Goal: Information Seeking & Learning: Learn about a topic

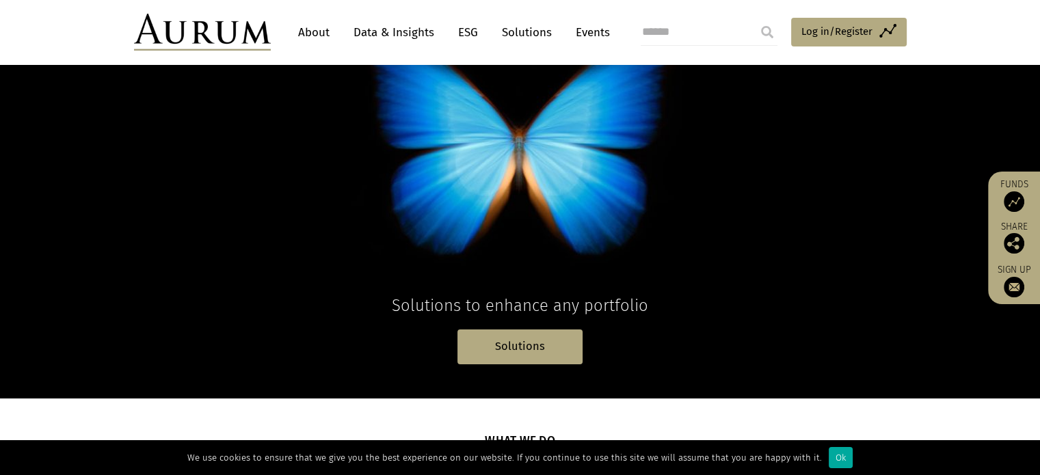
scroll to position [139, 0]
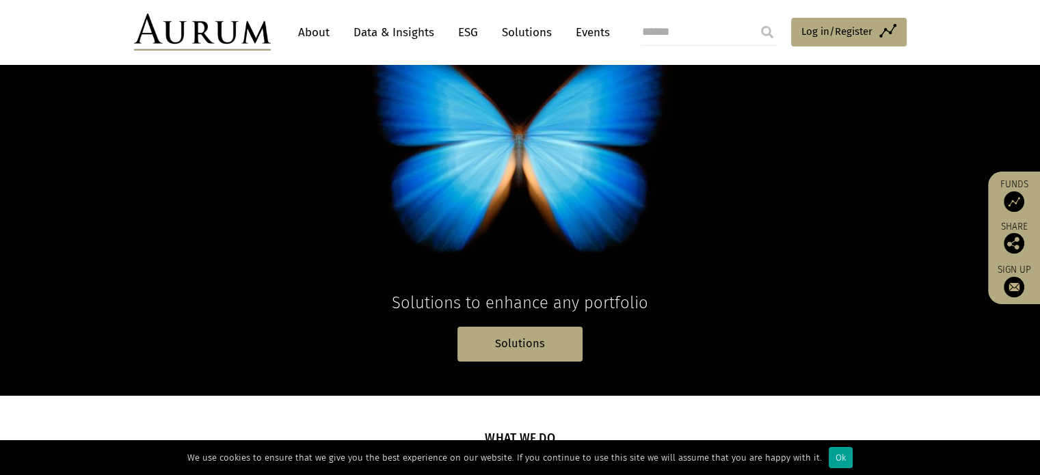
click at [832, 456] on div "Ok" at bounding box center [841, 457] width 24 height 21
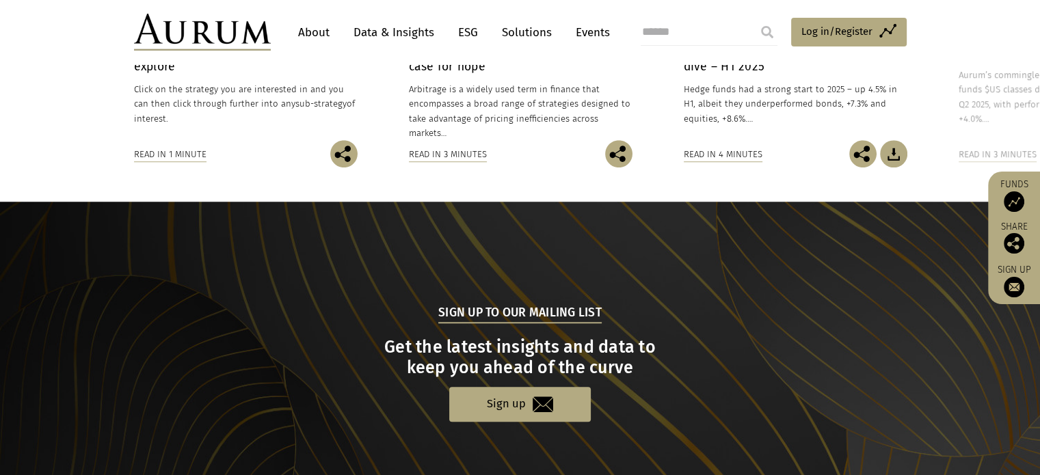
scroll to position [942, 0]
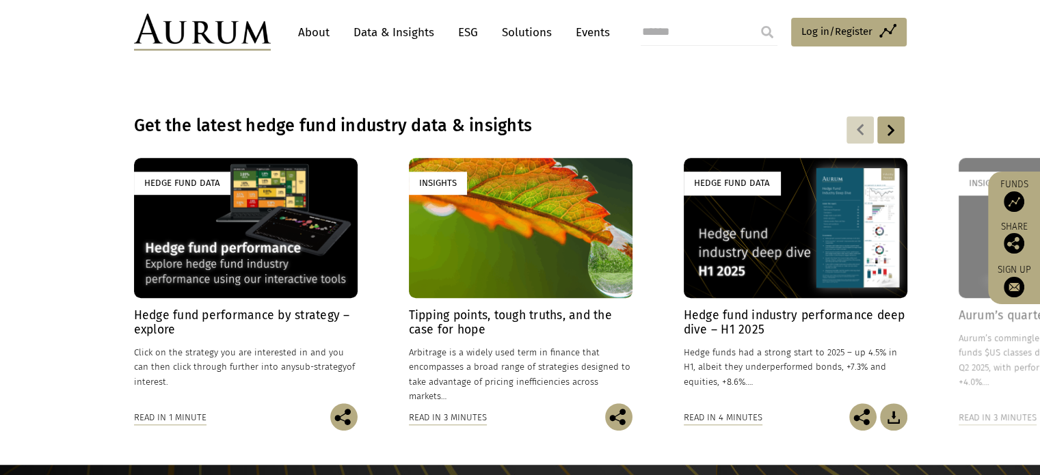
click at [904, 134] on div "Get the latest hedge fund industry data & insights" at bounding box center [520, 130] width 773 height 29
click at [890, 129] on div at bounding box center [890, 129] width 27 height 27
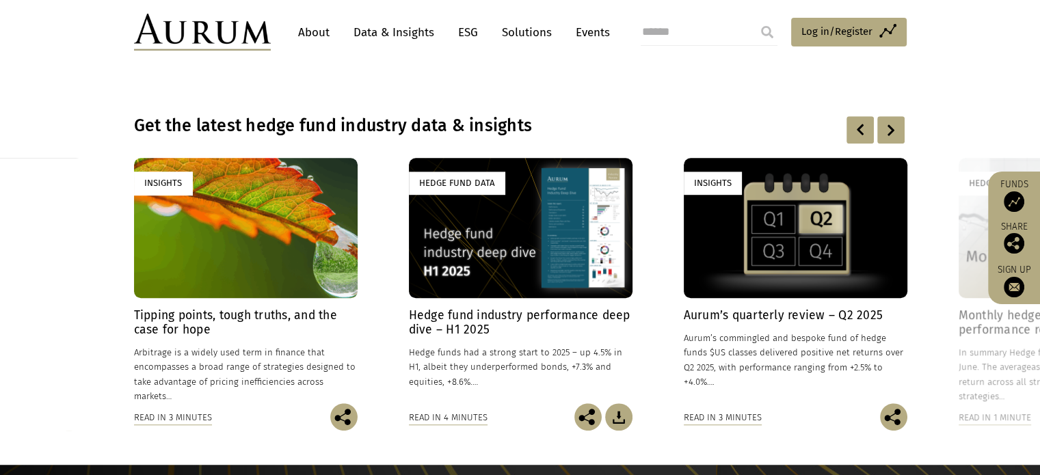
click at [890, 129] on div at bounding box center [890, 129] width 27 height 27
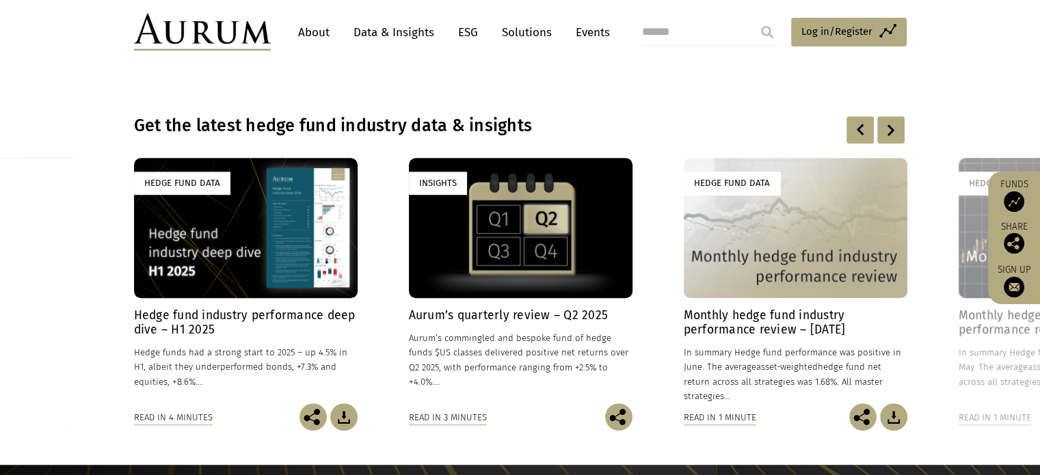
click at [851, 130] on div at bounding box center [859, 129] width 27 height 27
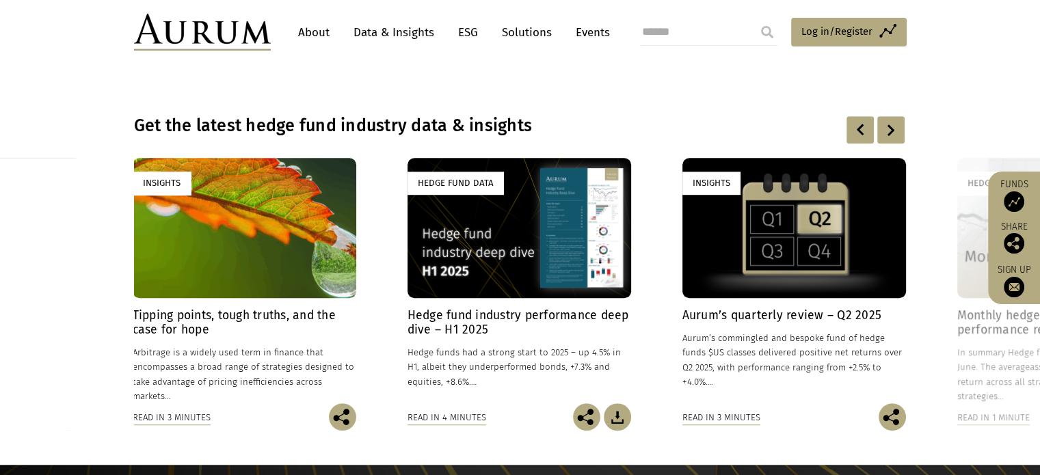
click at [851, 130] on div at bounding box center [859, 129] width 27 height 27
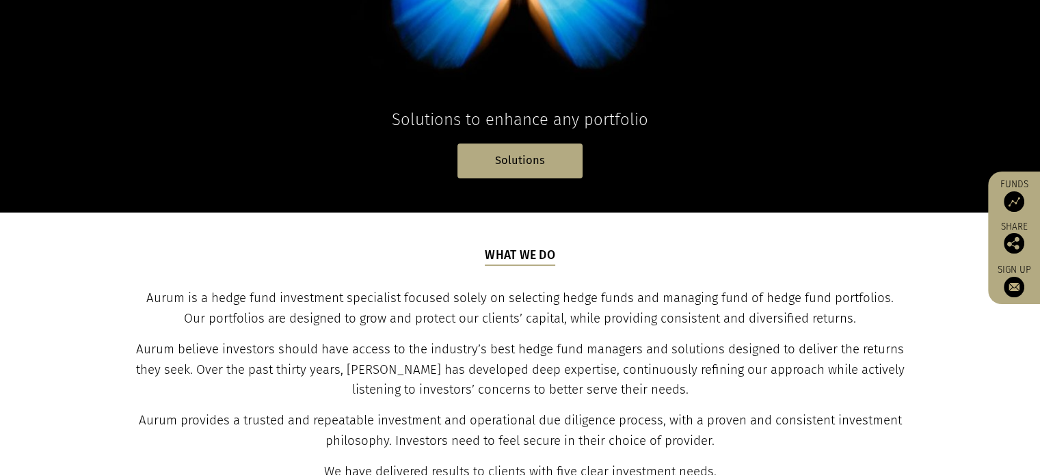
scroll to position [0, 0]
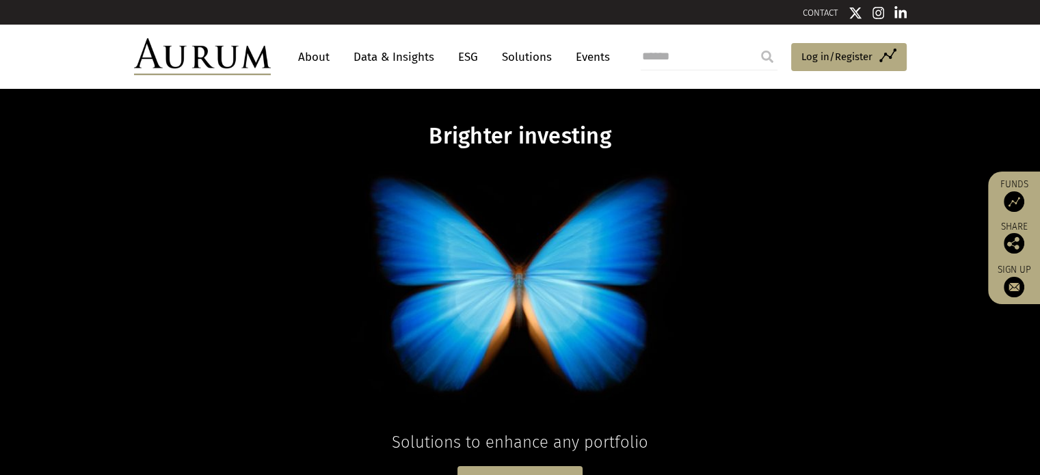
click at [317, 59] on link "About" at bounding box center [313, 56] width 45 height 25
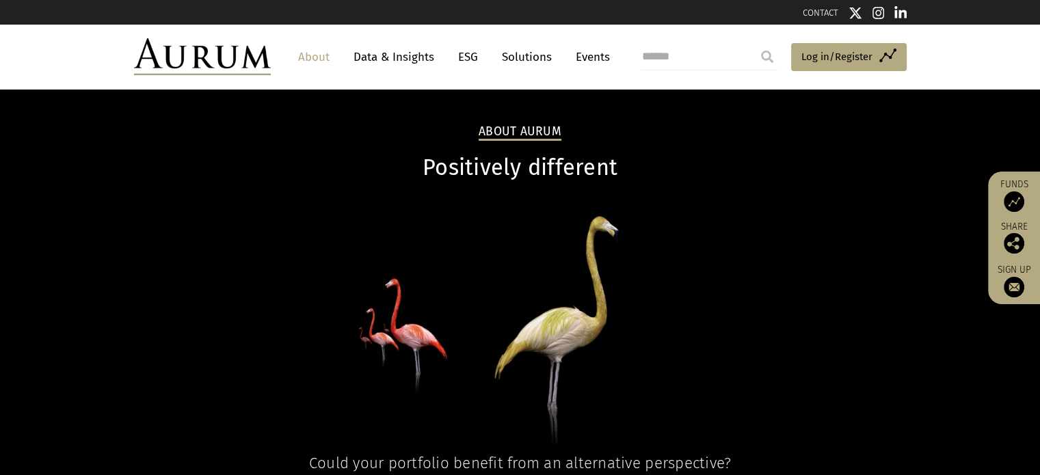
click at [387, 49] on link "Data & Insights" at bounding box center [394, 56] width 94 height 25
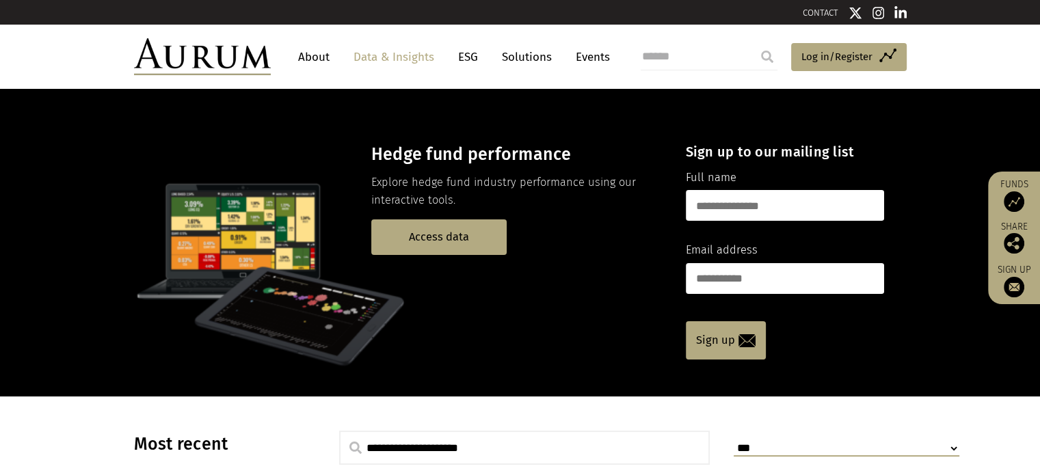
click at [457, 55] on link "ESG" at bounding box center [467, 56] width 33 height 25
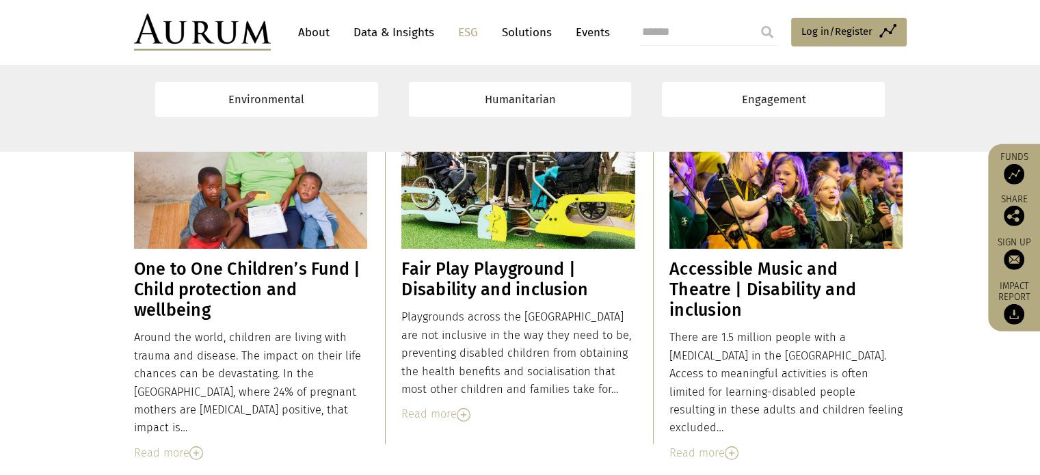
scroll to position [4712, 0]
